Goal: Task Accomplishment & Management: Use online tool/utility

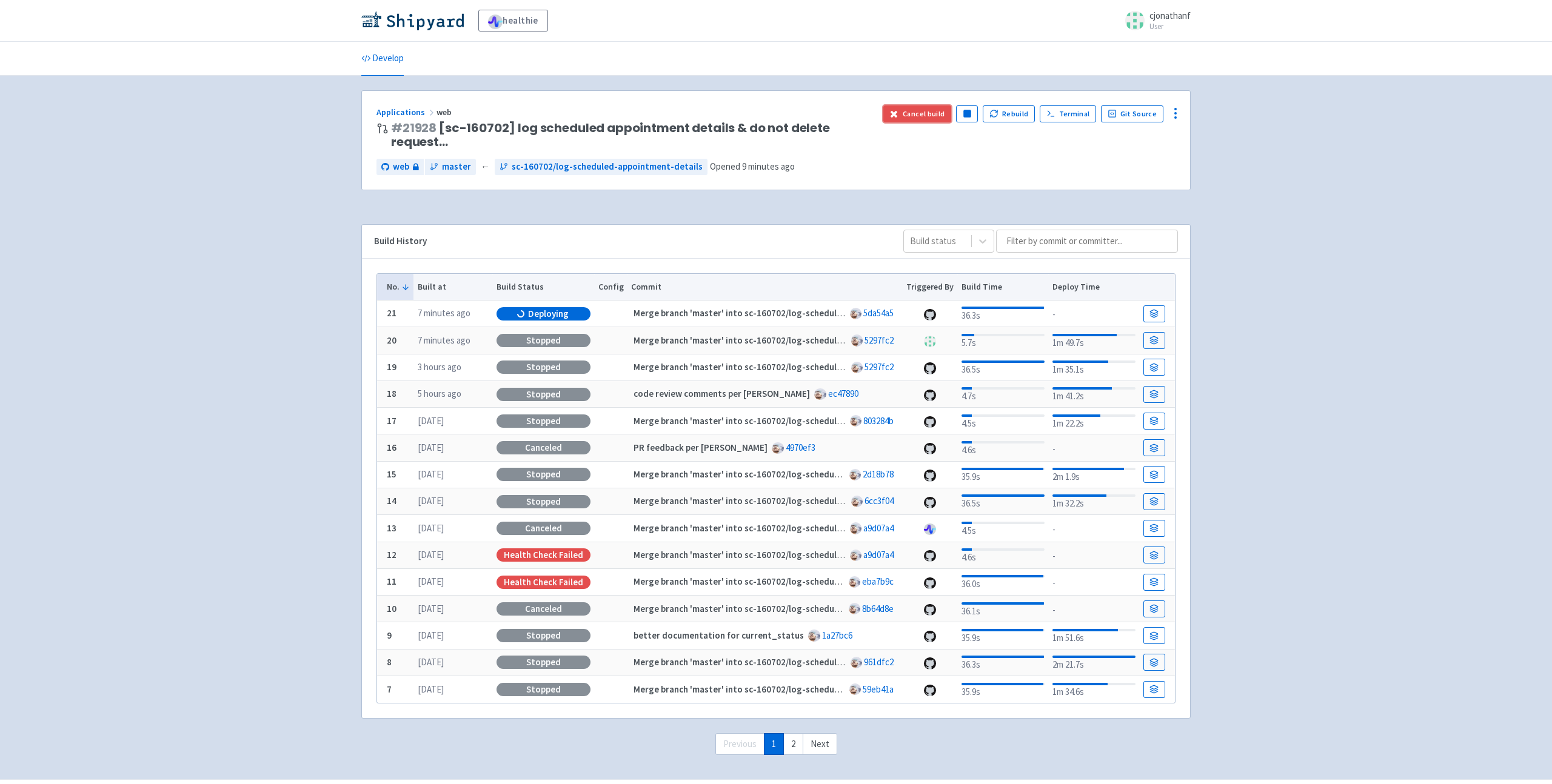
click at [927, 114] on button "Cancel build" at bounding box center [917, 114] width 68 height 17
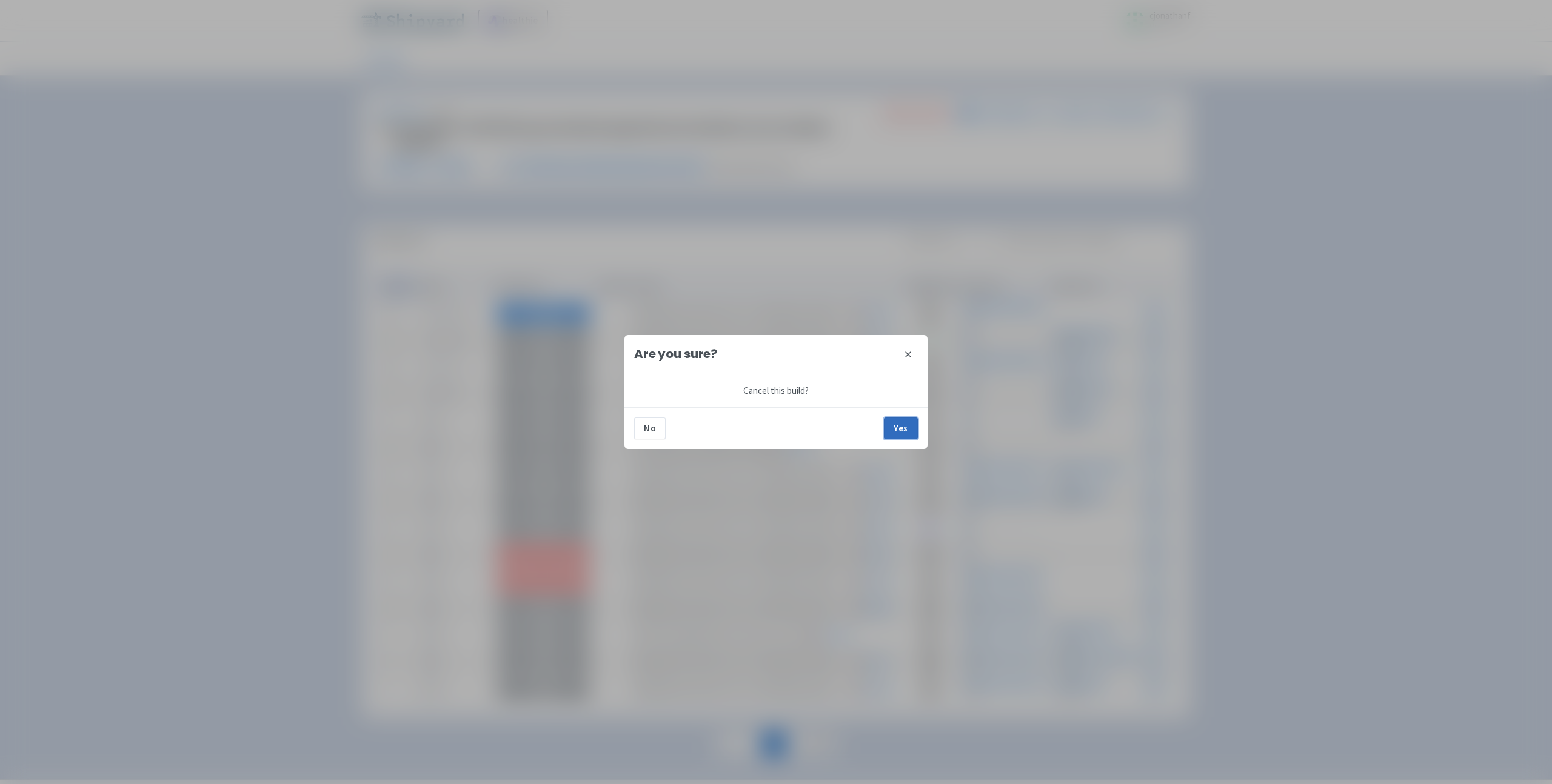
click at [904, 428] on button "Yes" at bounding box center [901, 428] width 34 height 22
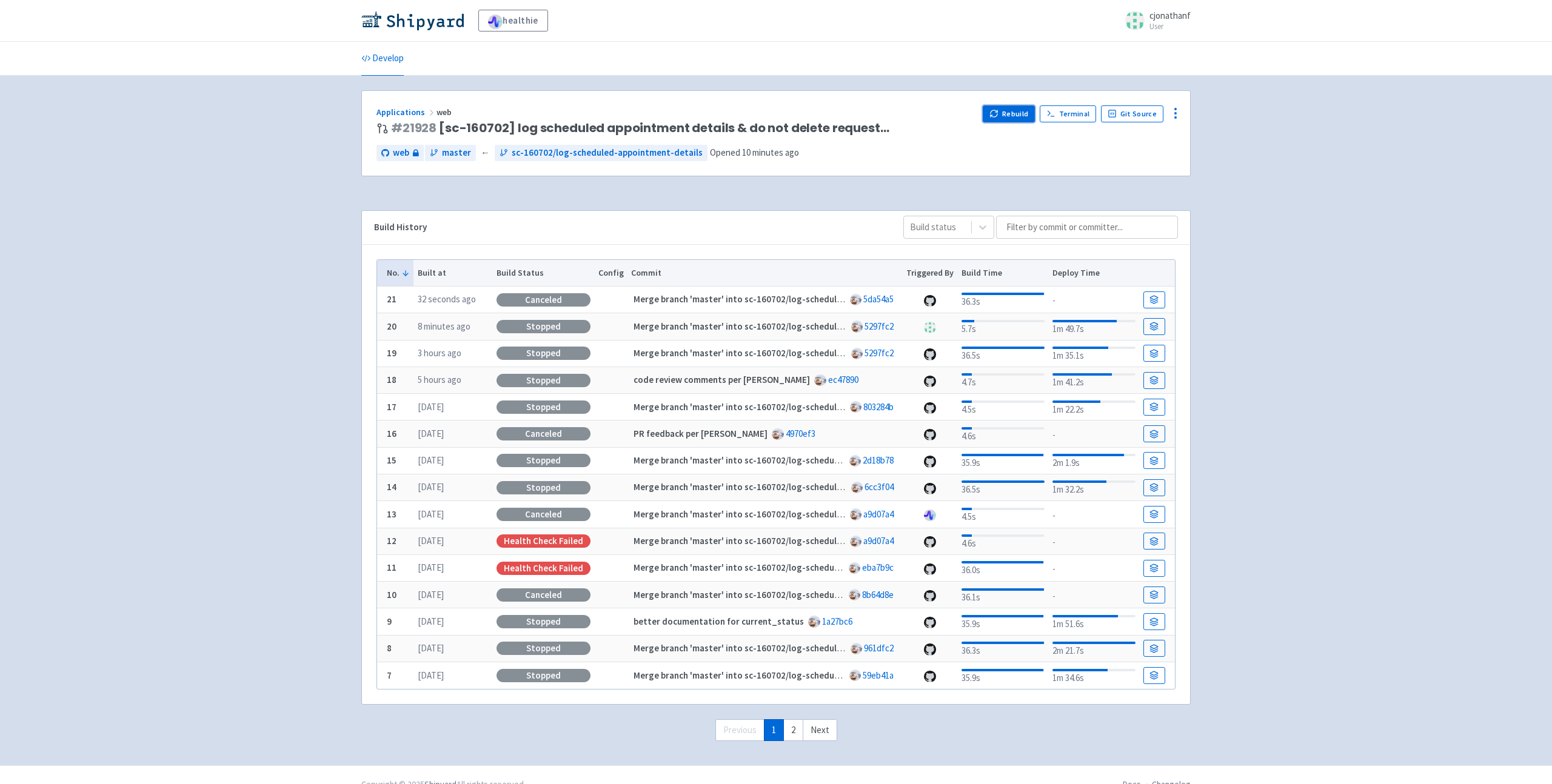
click at [1010, 116] on button "Rebuild" at bounding box center [1009, 114] width 52 height 17
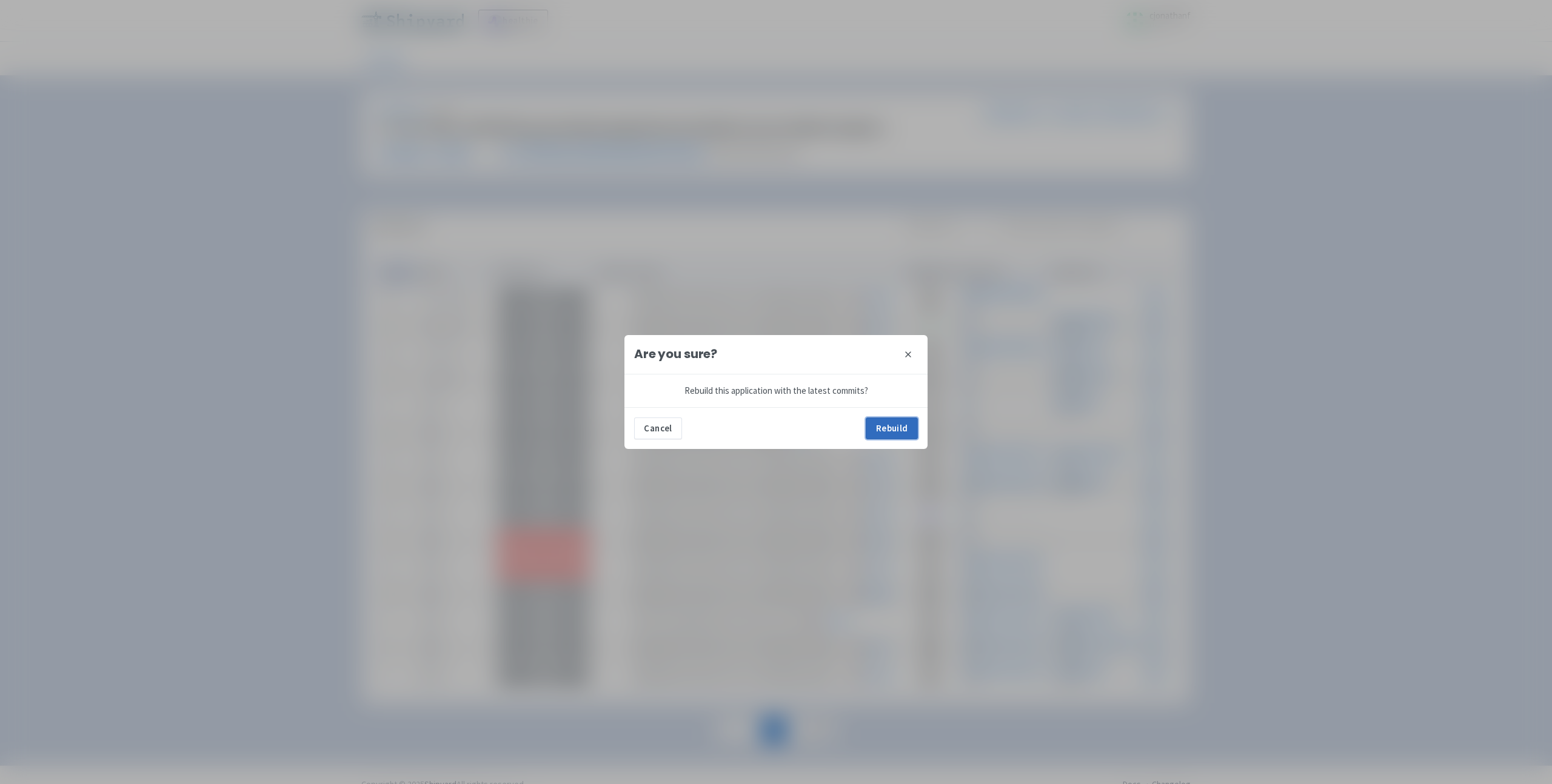
click at [897, 424] on button "Rebuild" at bounding box center [892, 428] width 52 height 22
